Goal: Task Accomplishment & Management: Complete application form

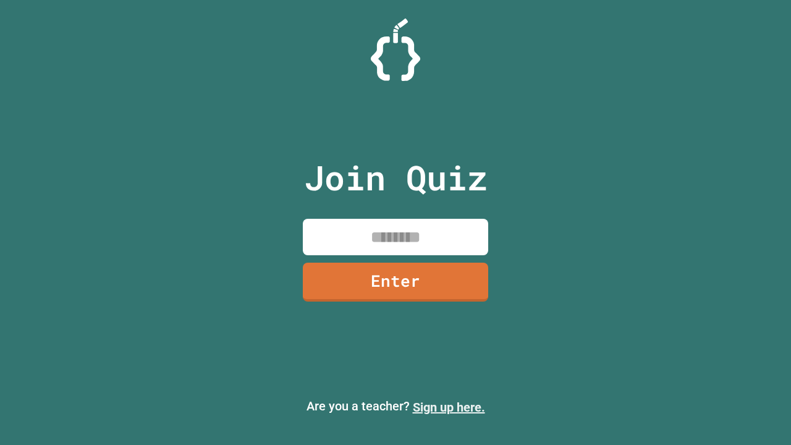
click at [449, 407] on link "Sign up here." at bounding box center [449, 407] width 72 height 15
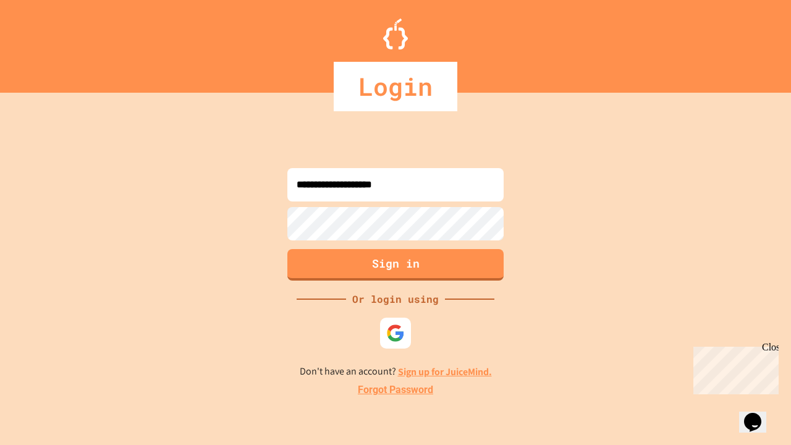
type input "**********"
